Goal: Navigation & Orientation: Understand site structure

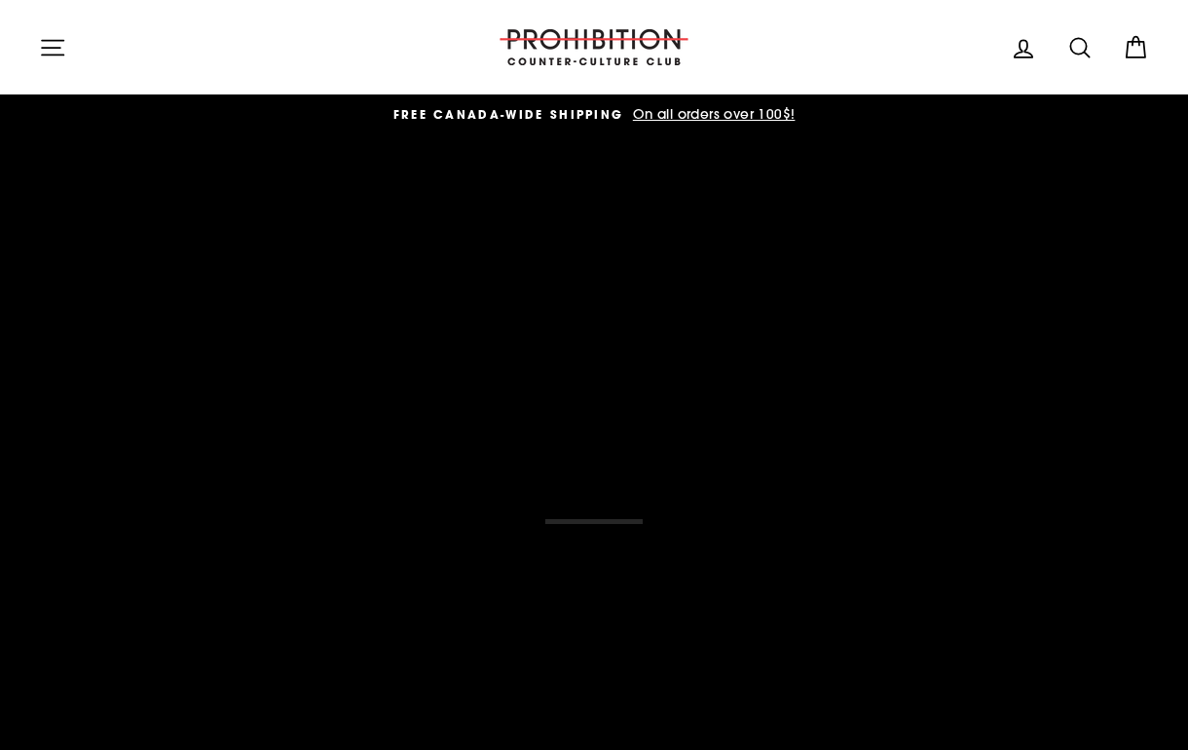
click at [538, 505] on div "THE FINEST GRIND GRINDERS DESIGNED IN MTL. SHRED" at bounding box center [594, 522] width 1110 height 730
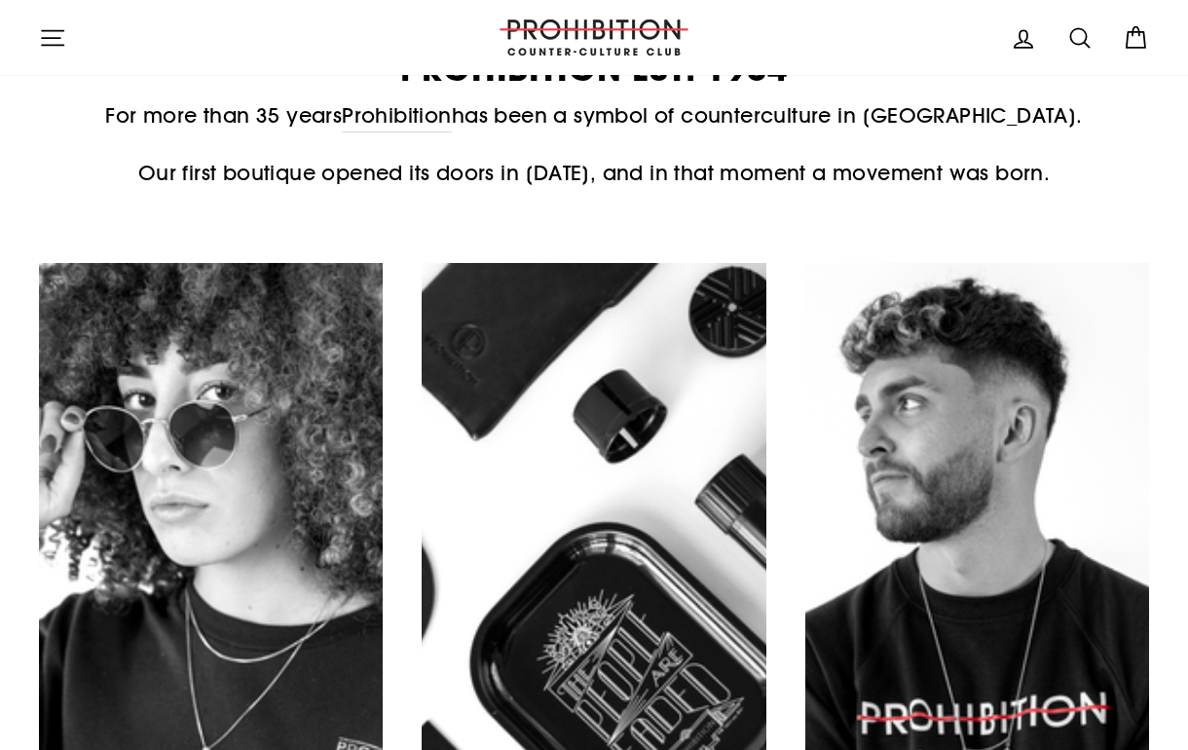
scroll to position [932, 0]
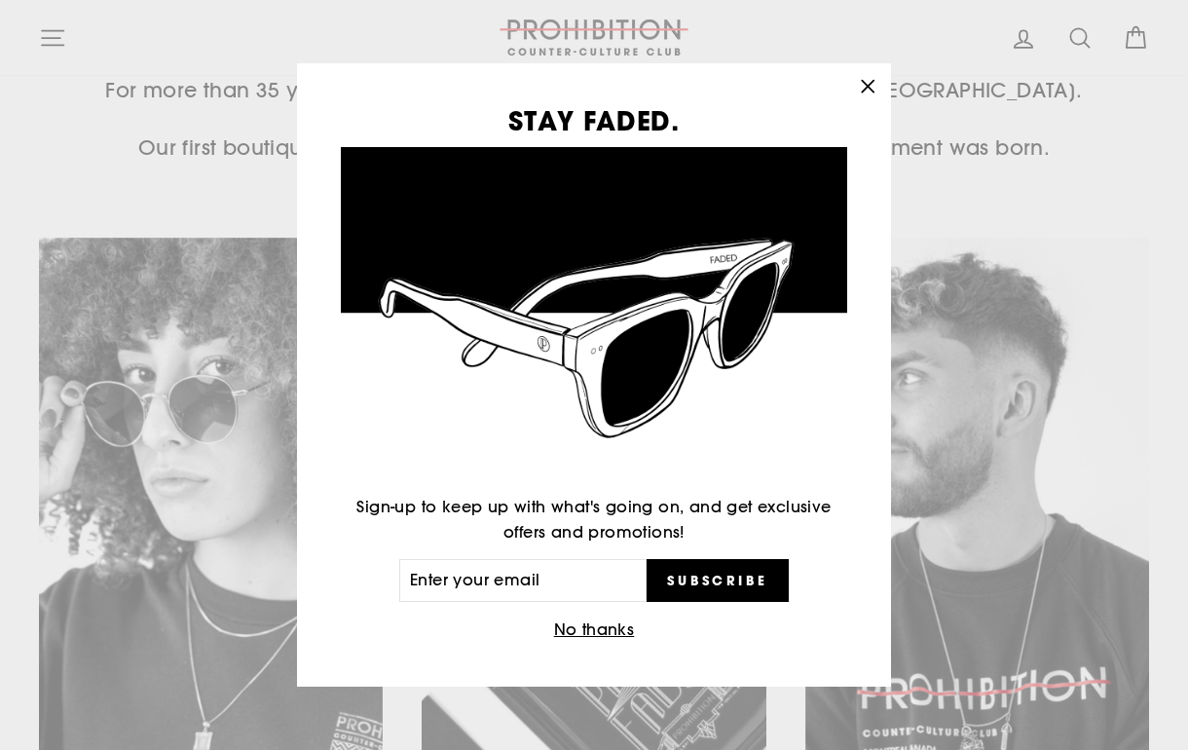
click at [868, 76] on icon "button" at bounding box center [867, 86] width 27 height 27
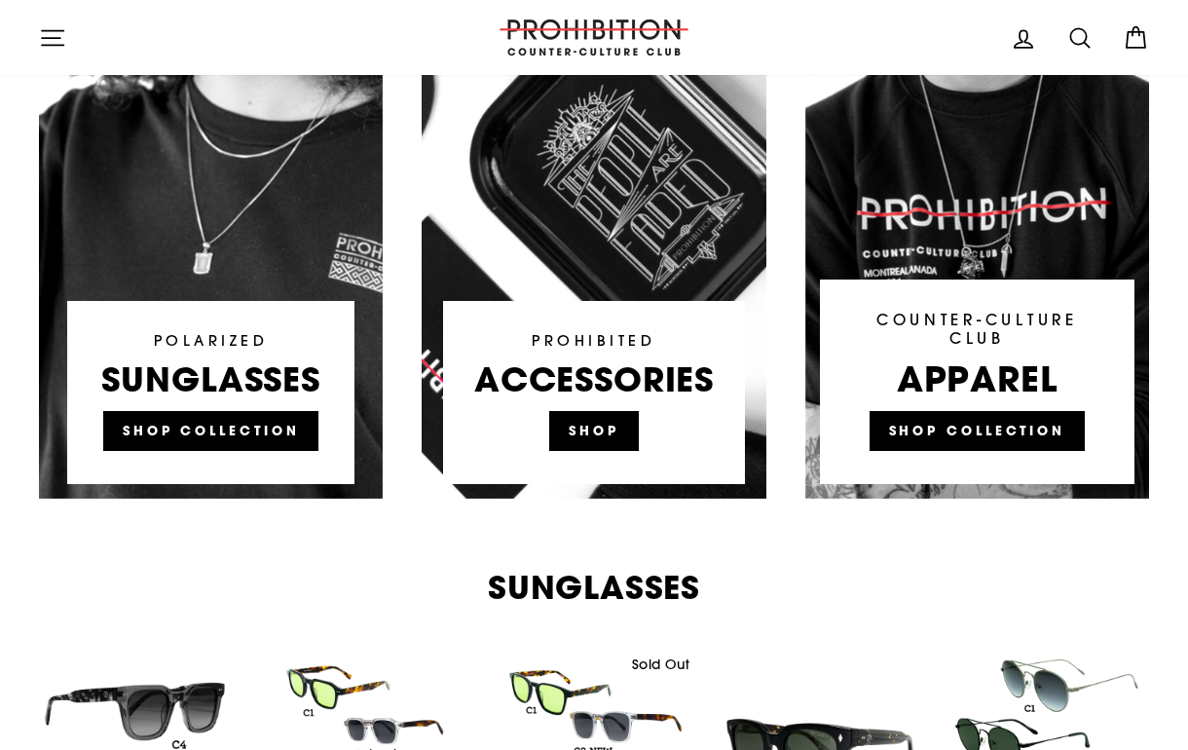
scroll to position [1243, 0]
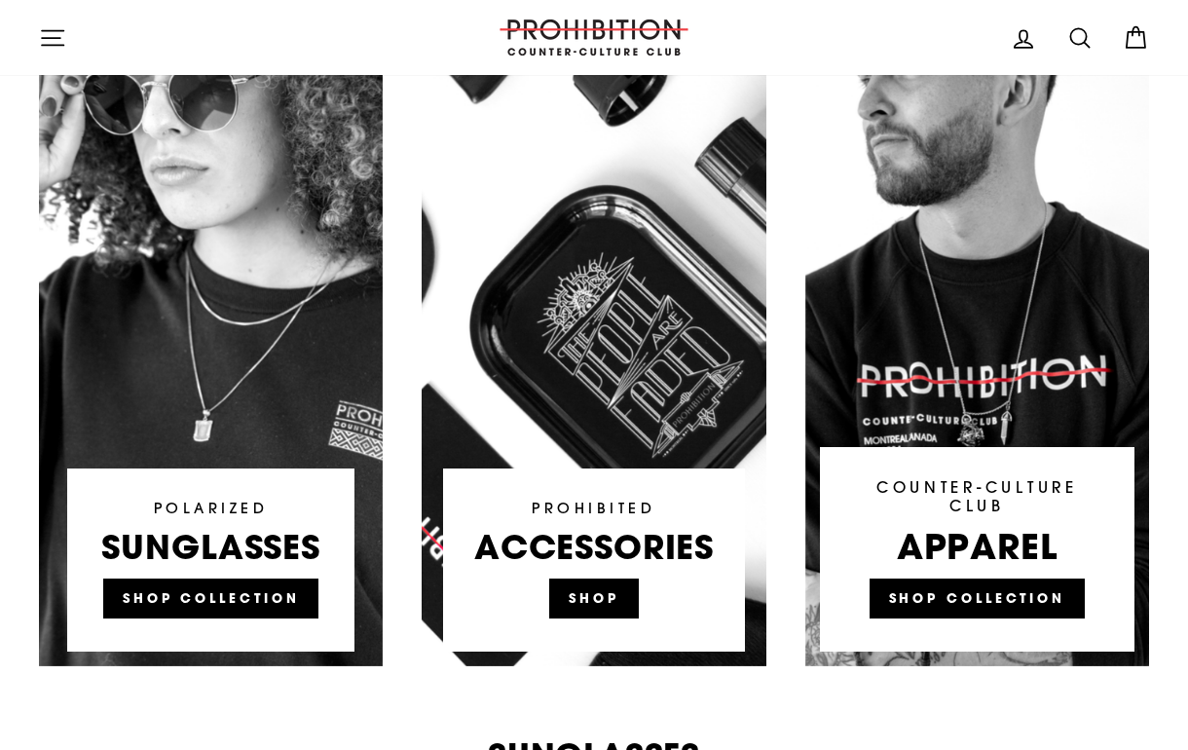
click at [619, 314] on link at bounding box center [594, 296] width 344 height 740
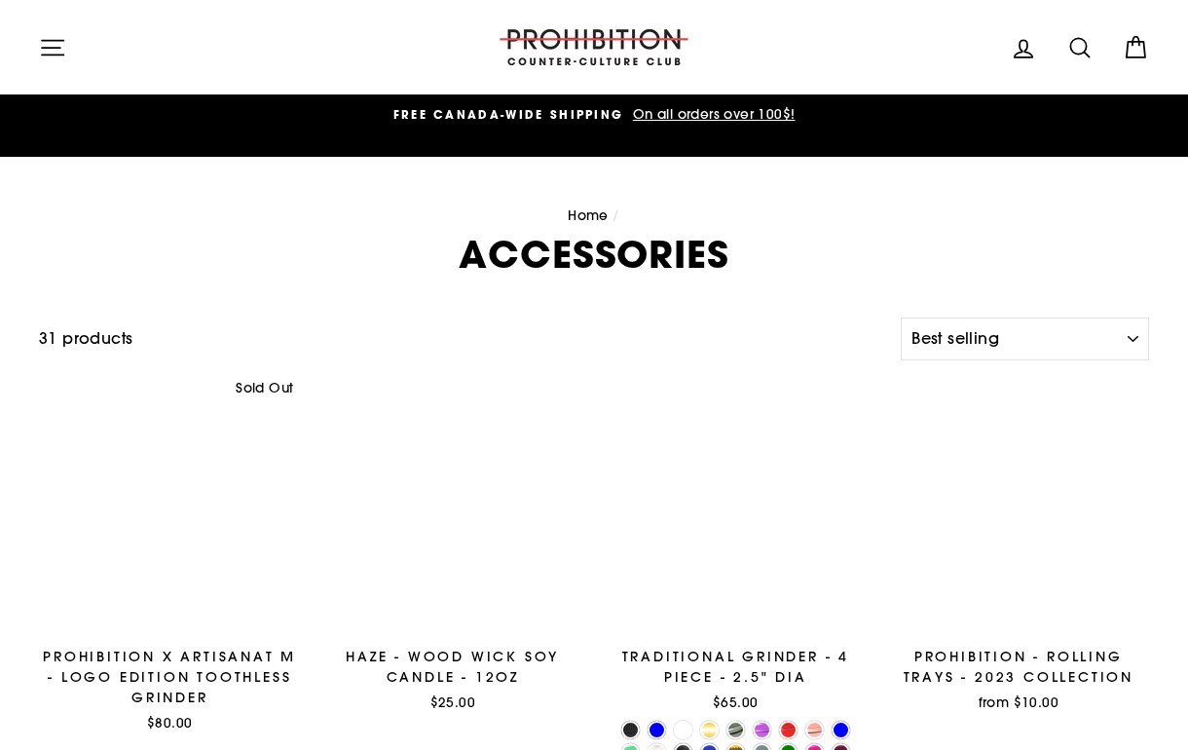
select select "best-selling"
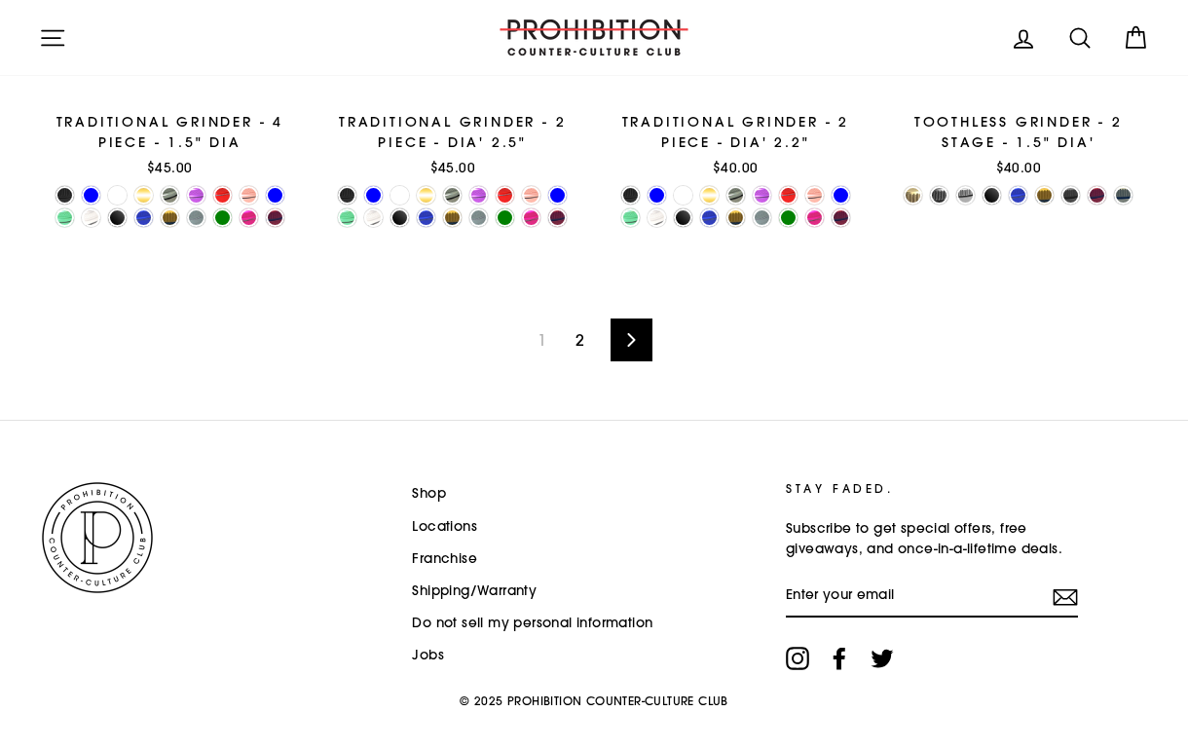
scroll to position [3036, 0]
click at [630, 334] on icon at bounding box center [632, 341] width 8 height 14
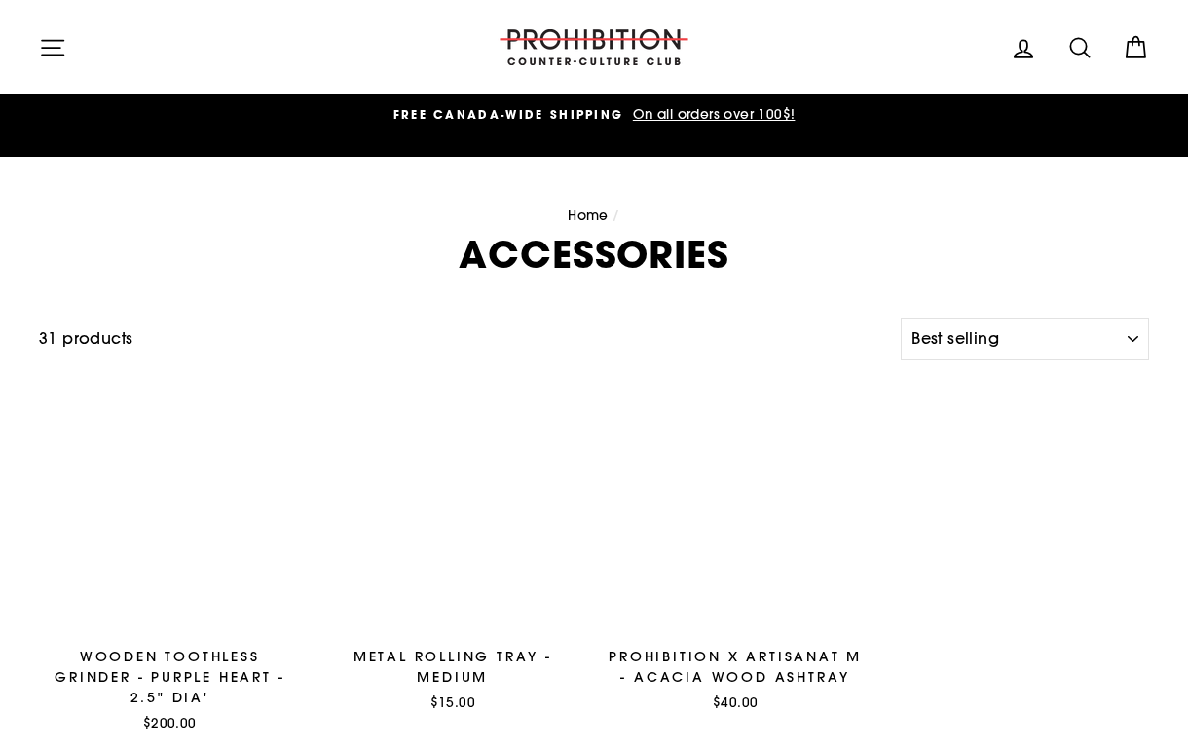
select select "best-selling"
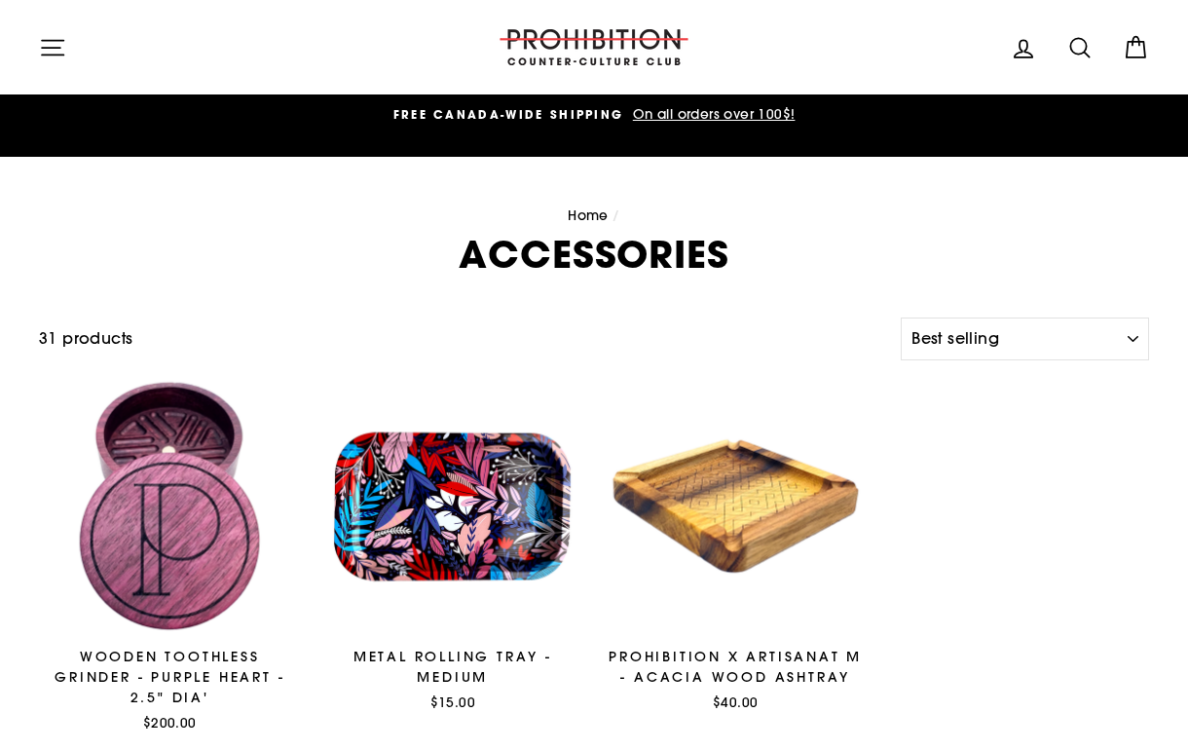
click at [49, 43] on icon "button" at bounding box center [52, 47] width 27 height 27
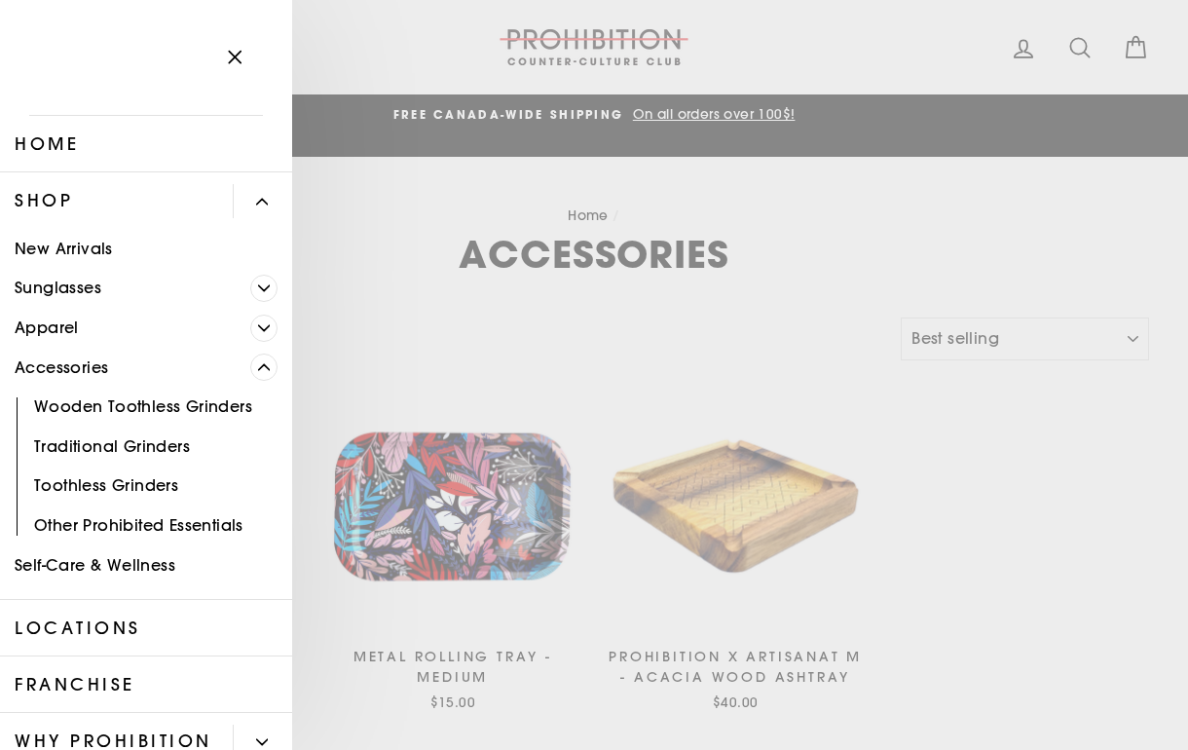
click at [79, 247] on link "New Arrivals" at bounding box center [146, 249] width 292 height 40
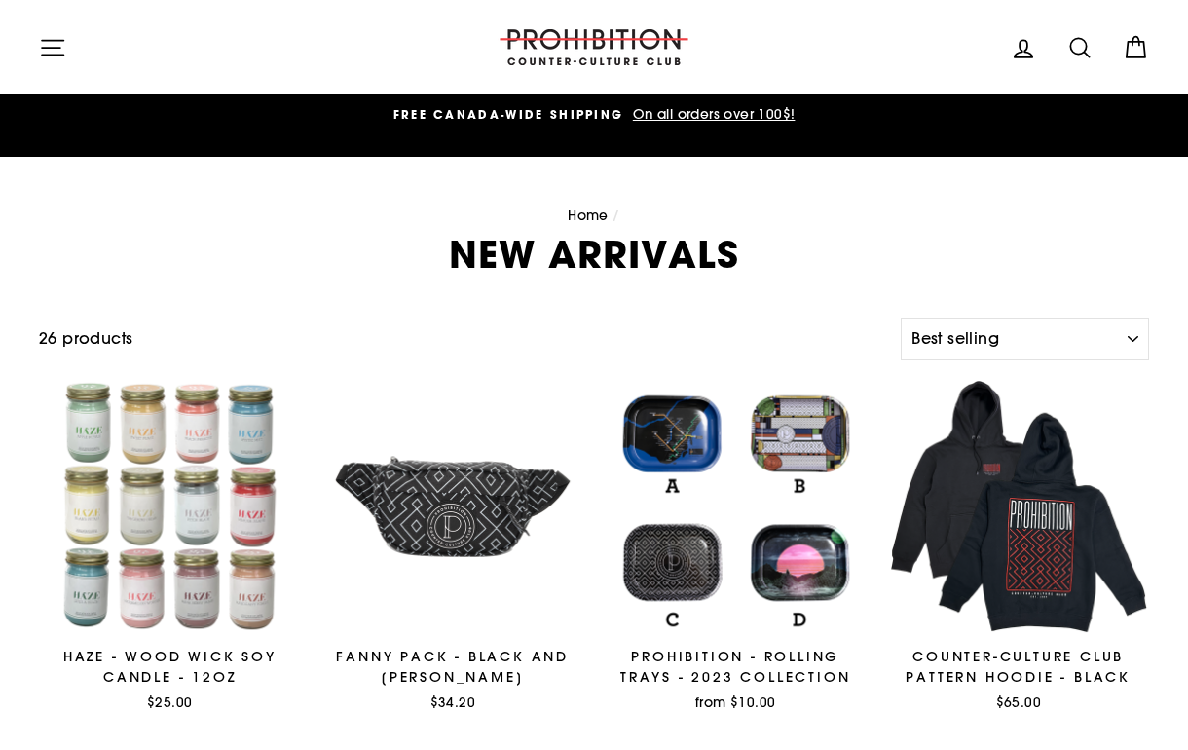
select select "best-selling"
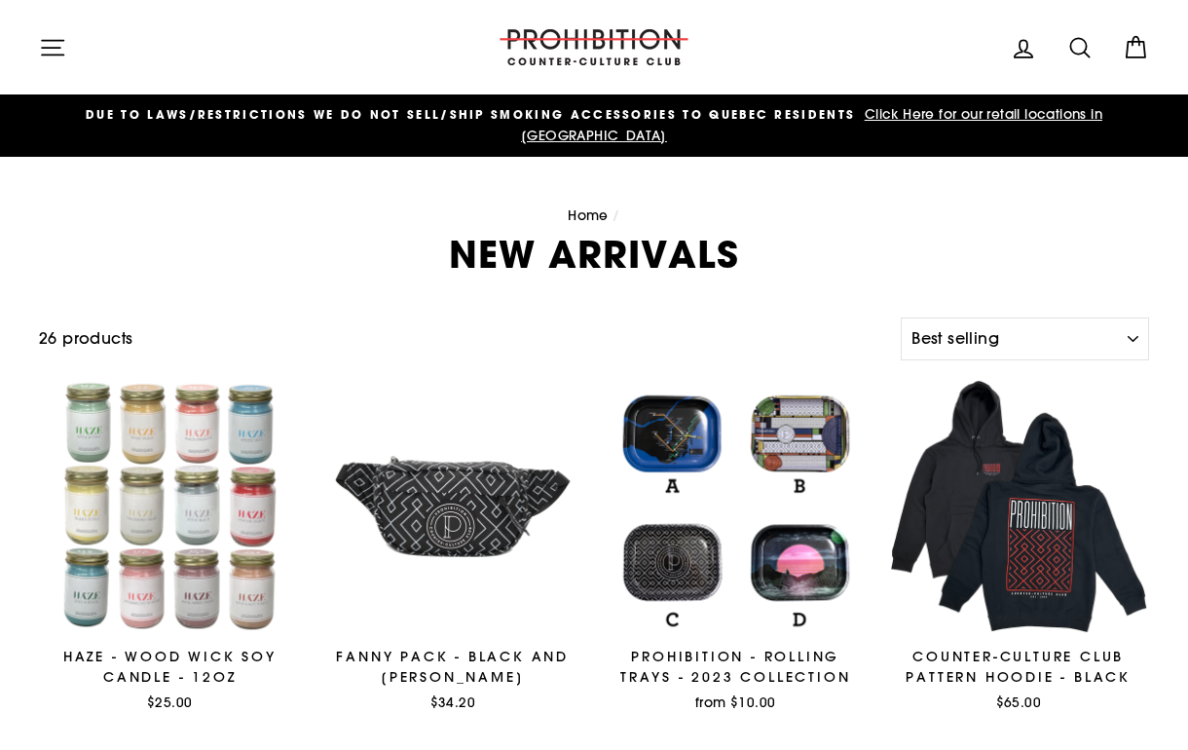
click at [56, 49] on icon "button" at bounding box center [52, 47] width 27 height 27
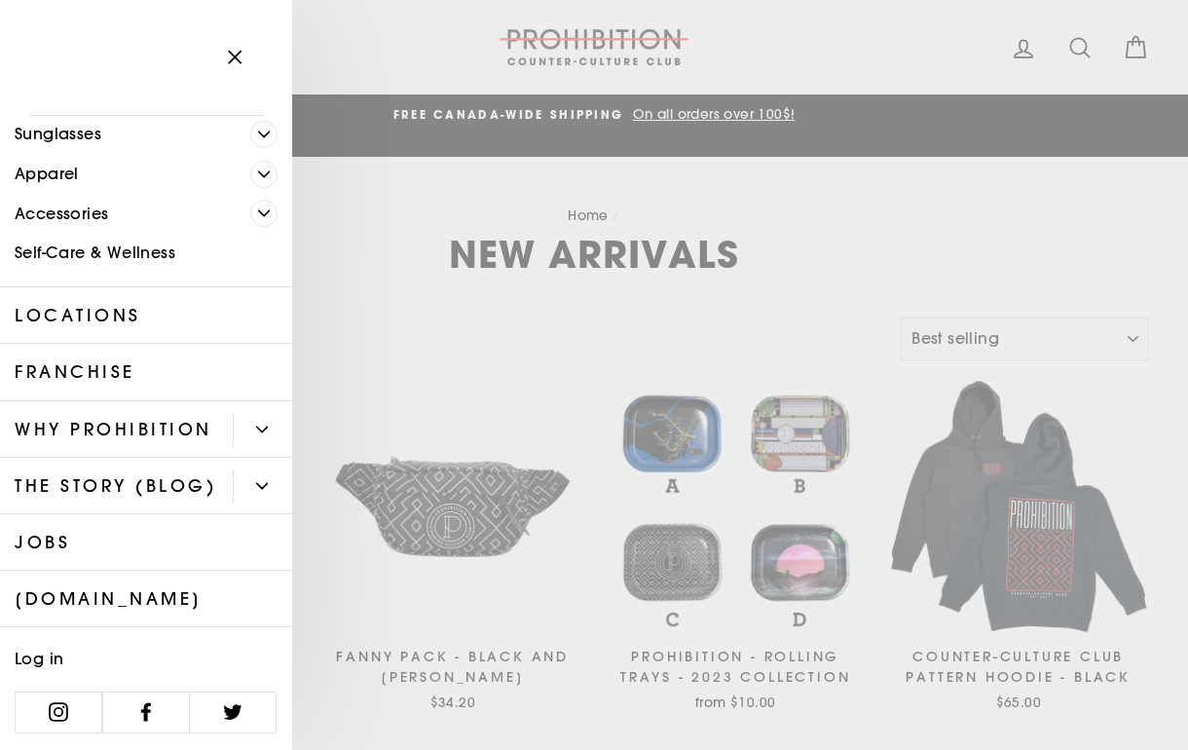
scroll to position [151, 0]
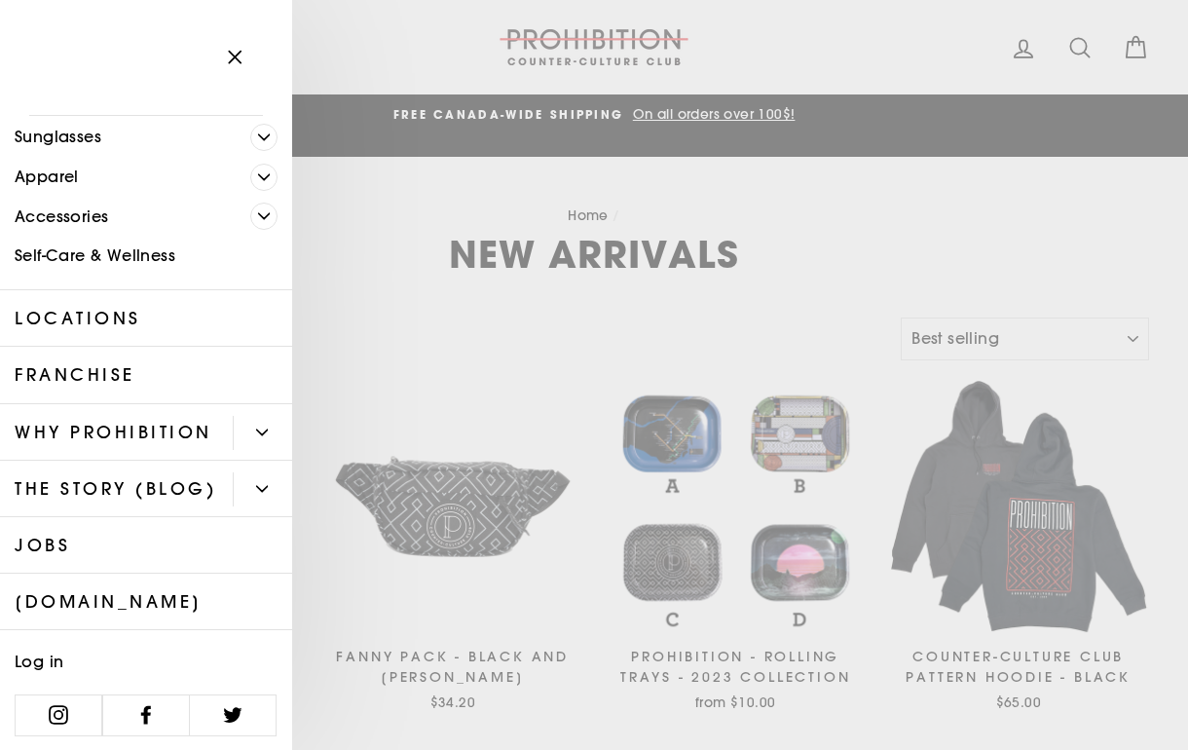
click at [120, 373] on link "Franchise" at bounding box center [146, 375] width 292 height 56
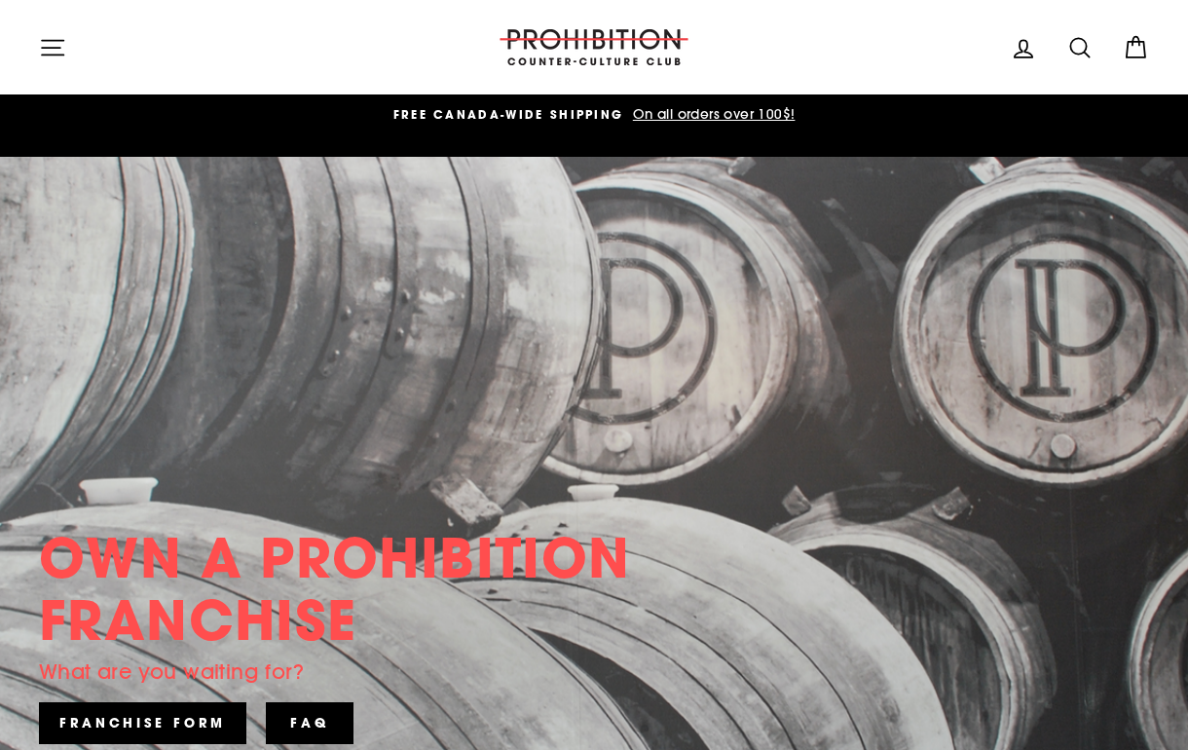
click at [52, 57] on icon "button" at bounding box center [52, 47] width 27 height 27
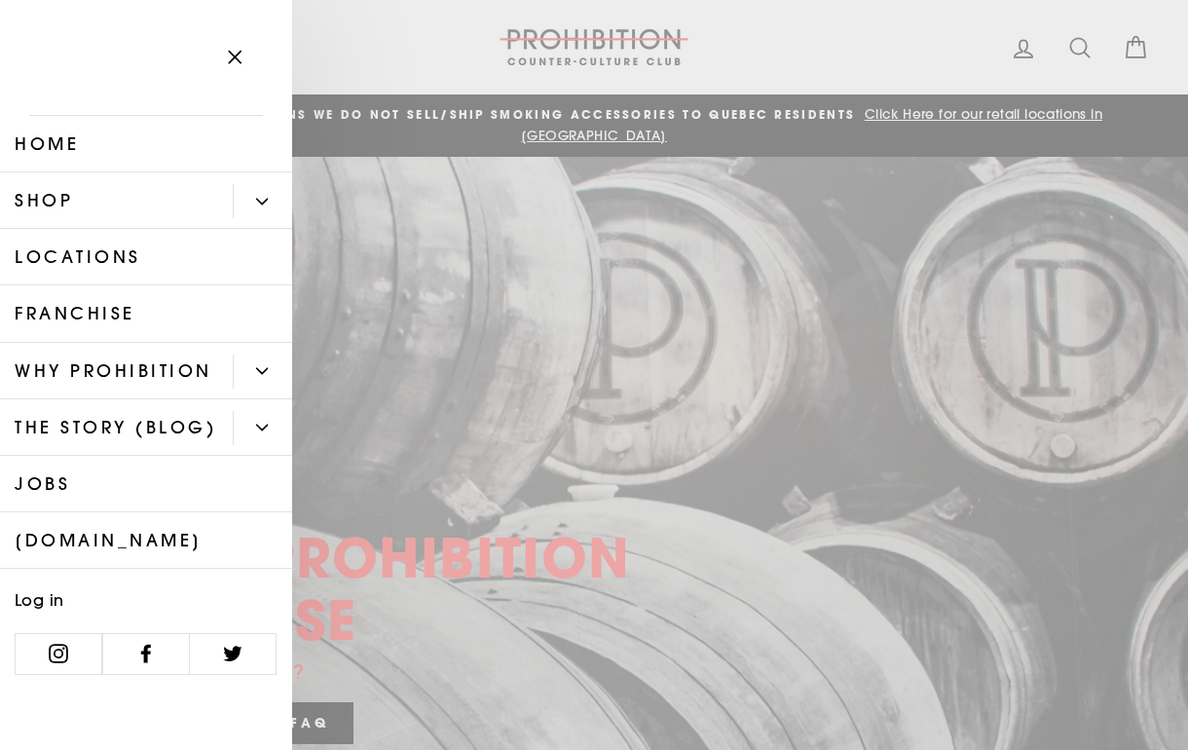
click at [128, 262] on link "Locations" at bounding box center [146, 257] width 292 height 56
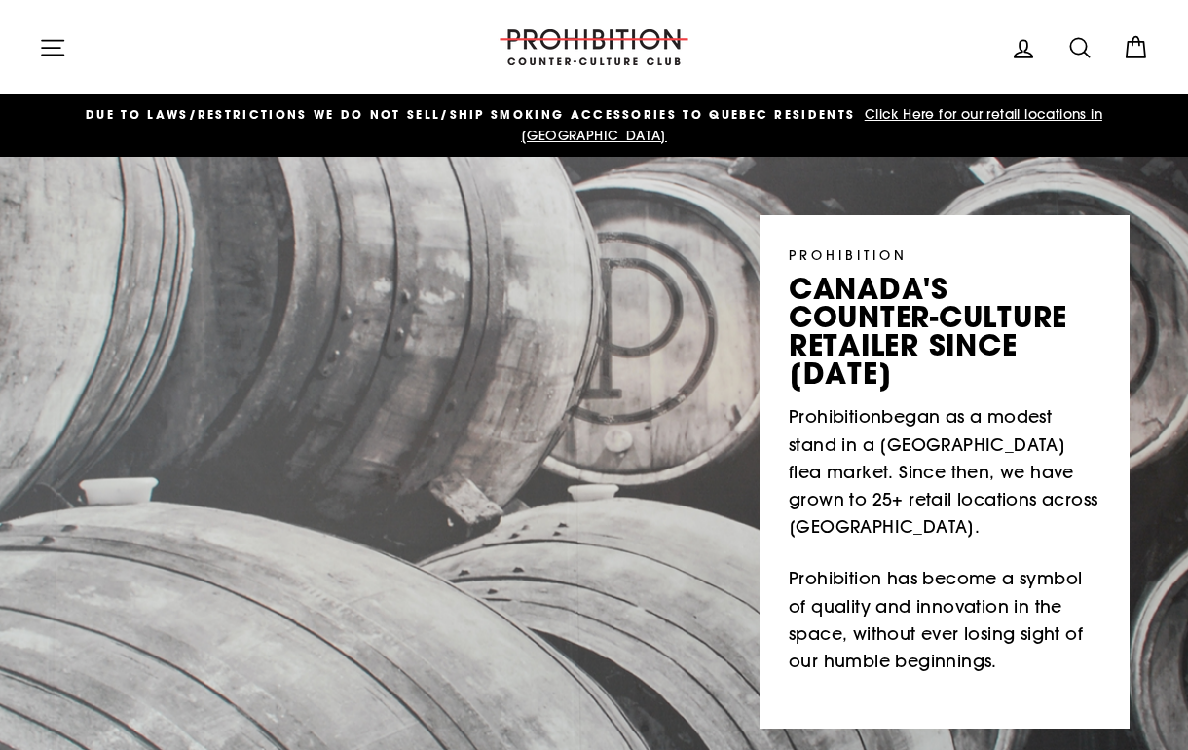
click at [40, 37] on icon "button" at bounding box center [52, 47] width 27 height 27
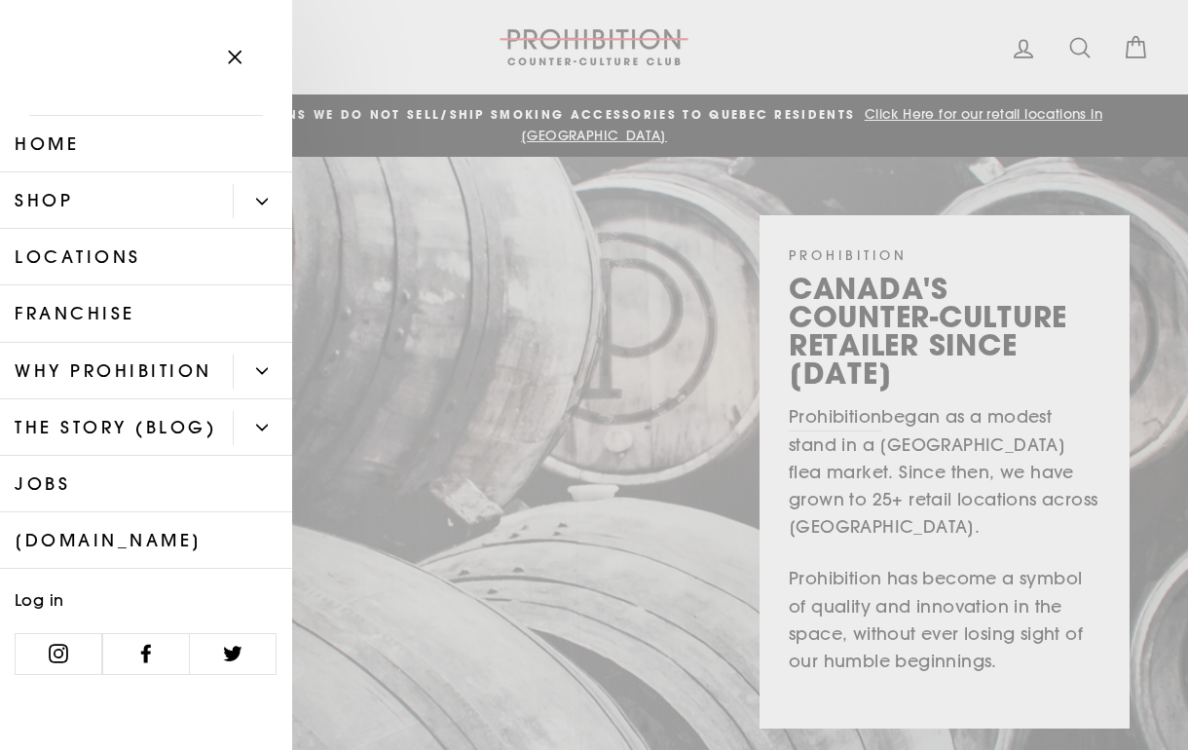
click at [71, 197] on link "Shop" at bounding box center [116, 200] width 233 height 56
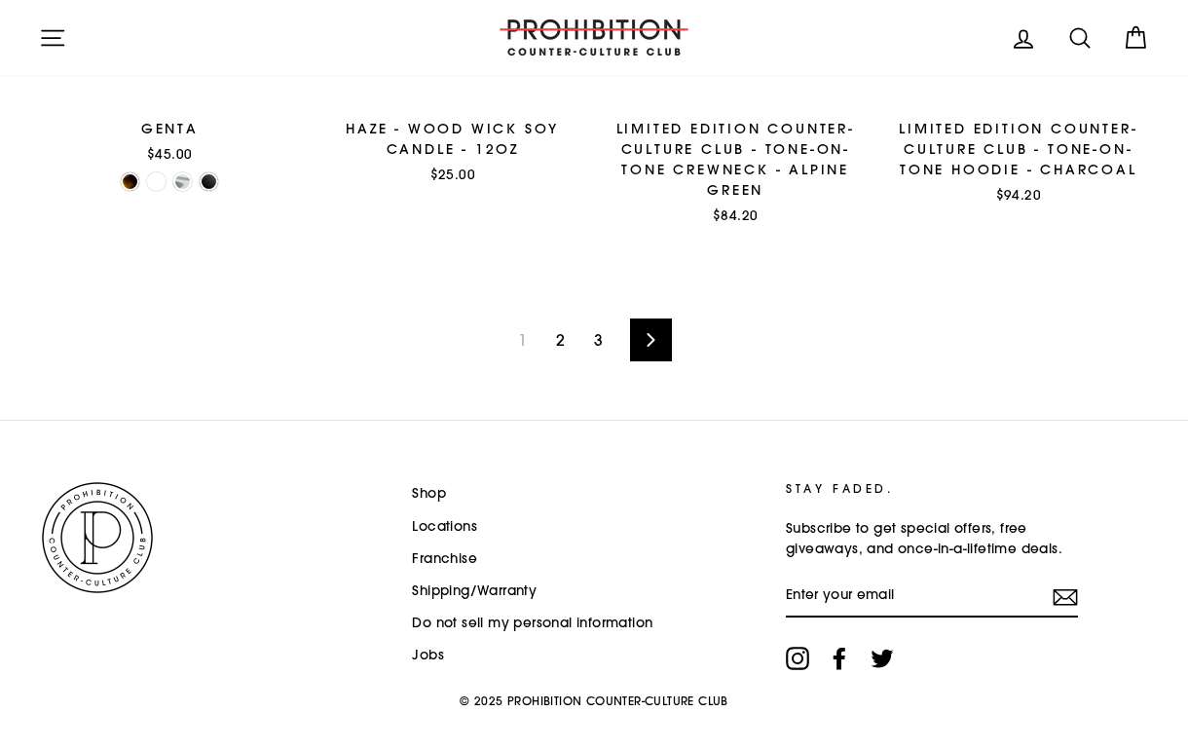
scroll to position [2879, 0]
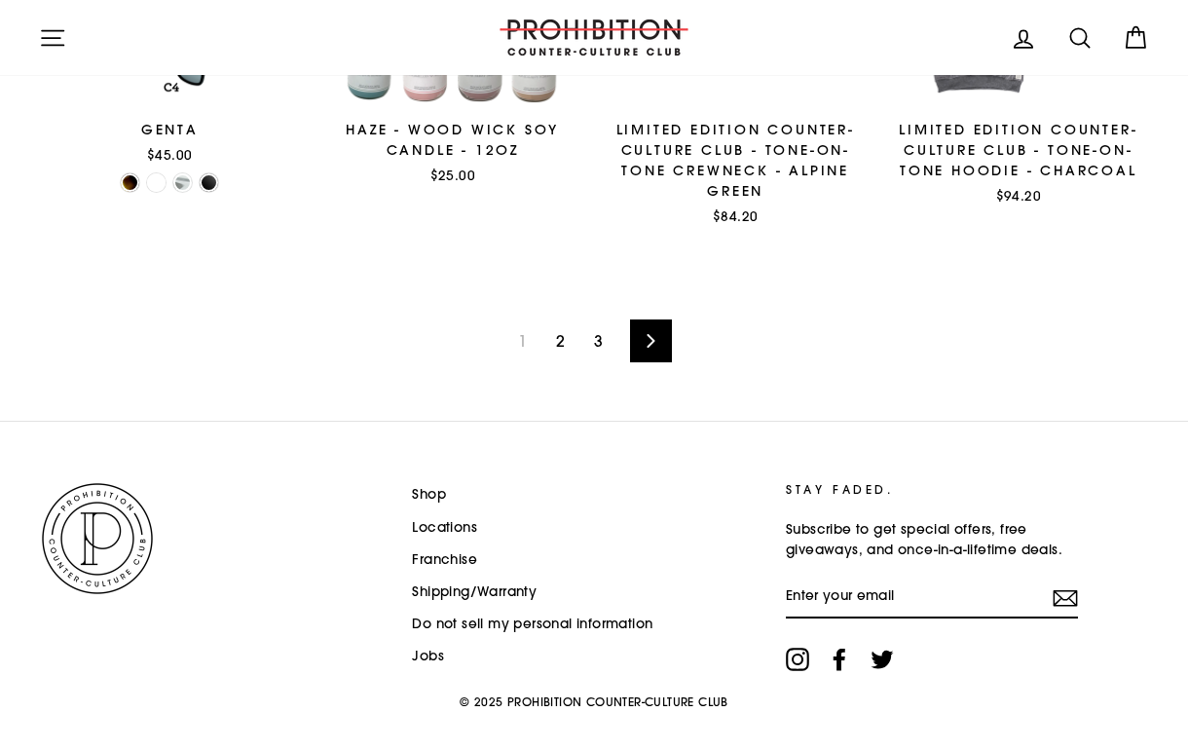
click at [561, 325] on link "2" at bounding box center [560, 340] width 32 height 31
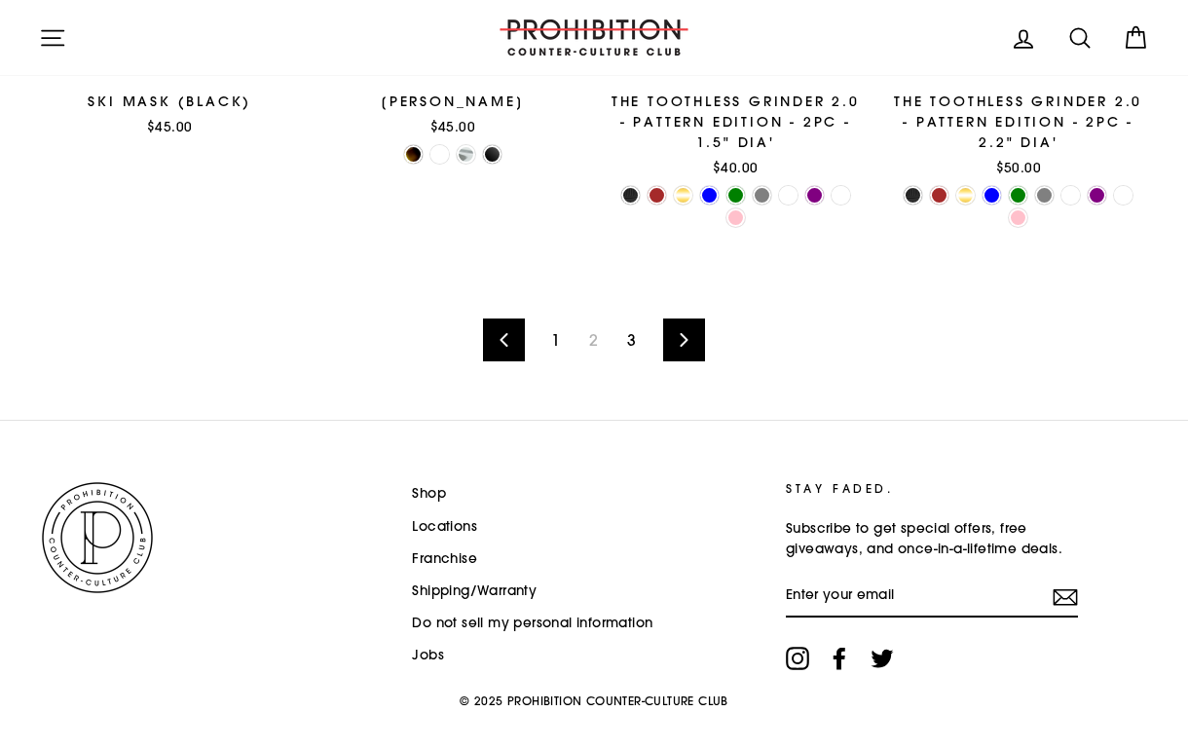
scroll to position [2896, 0]
click at [629, 331] on link "3" at bounding box center [631, 340] width 32 height 31
